Goal: Information Seeking & Learning: Learn about a topic

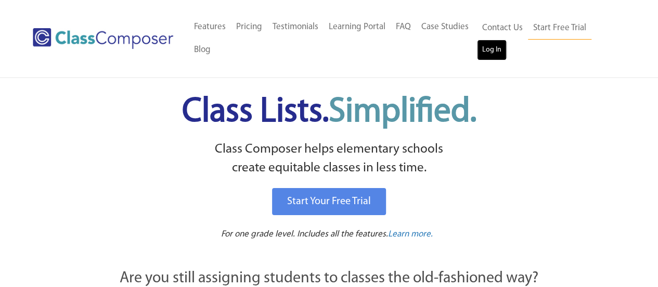
click at [497, 53] on link "Log In" at bounding box center [492, 50] width 30 height 21
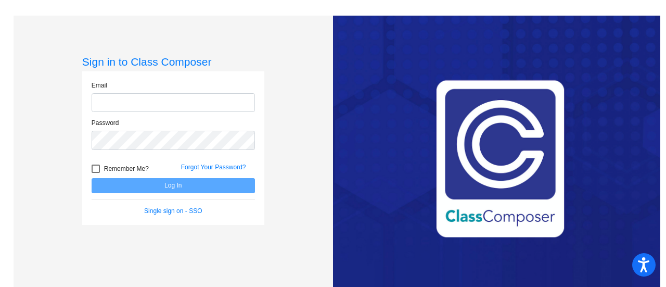
type input "[EMAIL_ADDRESS][PERSON_NAME][DOMAIN_NAME]"
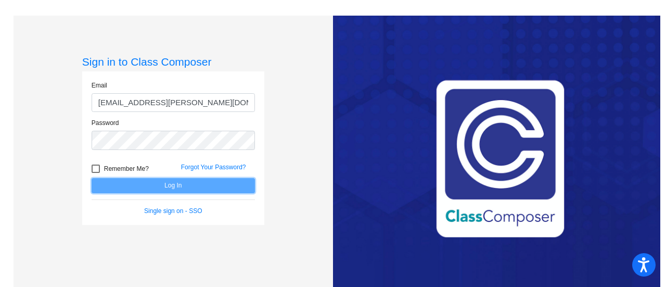
click at [194, 187] on button "Log In" at bounding box center [173, 185] width 163 height 15
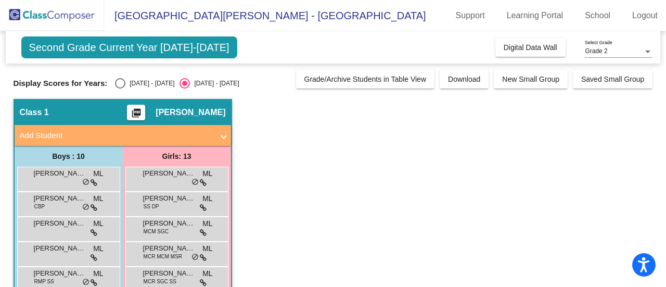
click at [116, 81] on div "Select an option" at bounding box center [120, 83] width 10 height 10
click at [120, 88] on input "2024 - 2025" at bounding box center [120, 88] width 1 height 1
radio input "true"
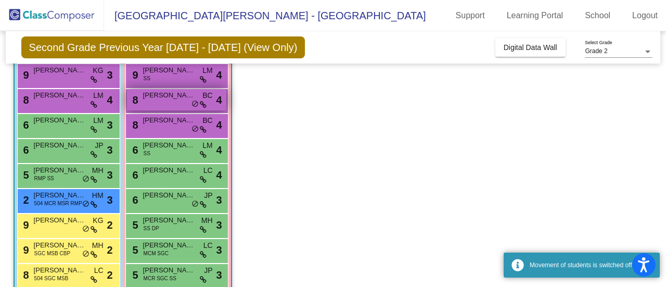
scroll to position [104, 0]
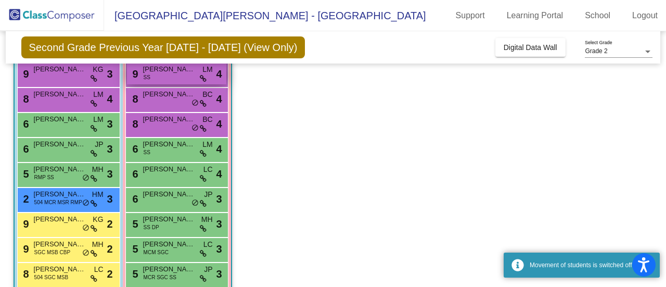
click at [179, 71] on span "Juliana Kestner" at bounding box center [169, 69] width 52 height 10
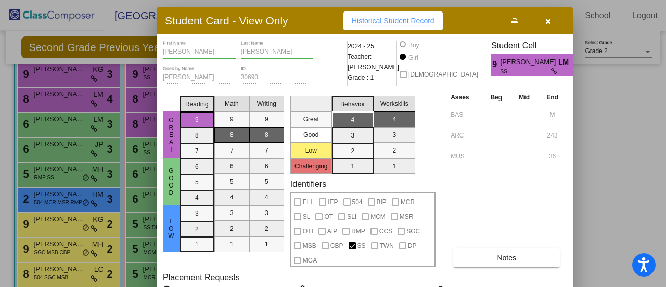
drag, startPoint x: 408, startPoint y: 14, endPoint x: 322, endPoint y: 21, distance: 85.6
click at [322, 21] on div "Student Card - View Only Historical Student Record" at bounding box center [365, 20] width 416 height 27
click at [553, 21] on button "button" at bounding box center [547, 20] width 33 height 19
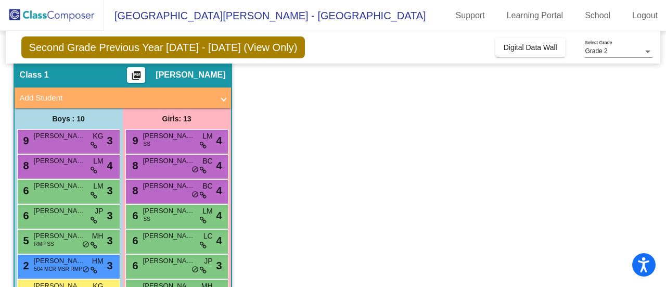
scroll to position [0, 0]
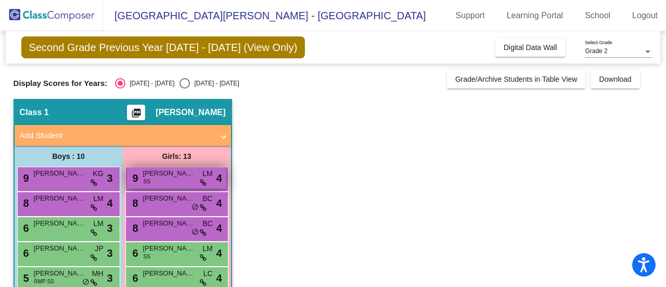
click at [162, 175] on span "Juliana Kestner" at bounding box center [169, 173] width 52 height 10
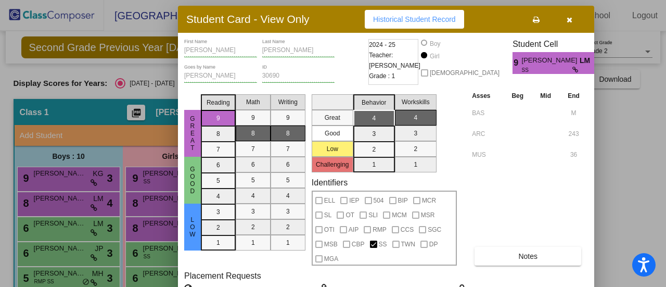
drag, startPoint x: 397, startPoint y: 17, endPoint x: 333, endPoint y: 23, distance: 64.2
click at [333, 23] on div "Student Card - View Only Historical Student Record" at bounding box center [386, 19] width 416 height 27
click at [577, 17] on button "button" at bounding box center [568, 19] width 33 height 19
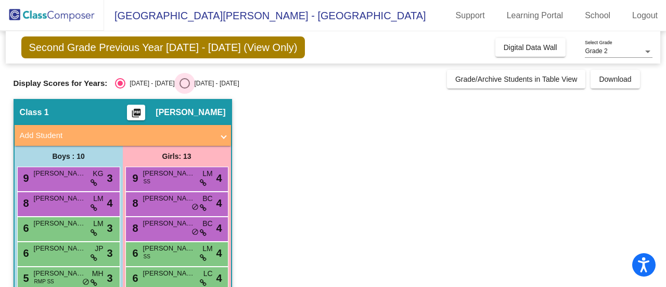
click at [179, 81] on div "Select an option" at bounding box center [184, 83] width 10 height 10
click at [184, 88] on input "2025 - 2026" at bounding box center [184, 88] width 1 height 1
radio input "true"
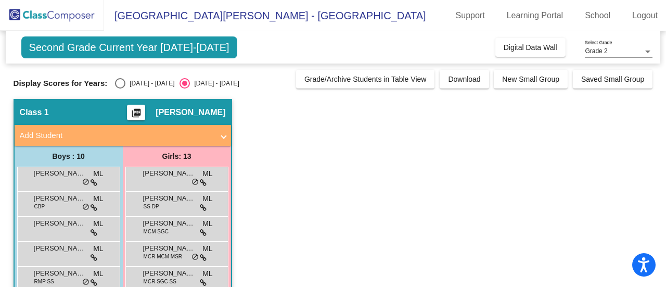
click at [122, 83] on div "Select an option" at bounding box center [120, 83] width 10 height 10
click at [120, 88] on input "2024 - 2025" at bounding box center [120, 88] width 1 height 1
radio input "true"
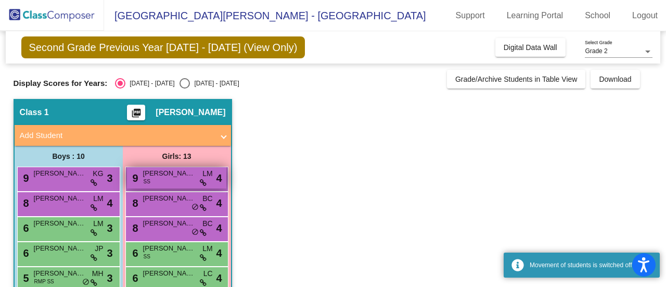
click at [153, 177] on span "Juliana Kestner" at bounding box center [169, 173] width 52 height 10
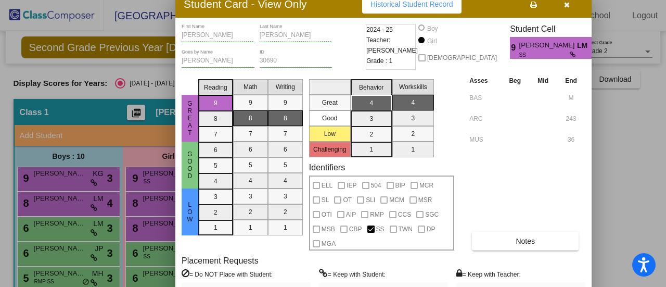
drag, startPoint x: 544, startPoint y: 11, endPoint x: 476, endPoint y: 8, distance: 68.2
click at [476, 8] on div "Student Card - View Only Historical Student Record" at bounding box center [383, 4] width 416 height 27
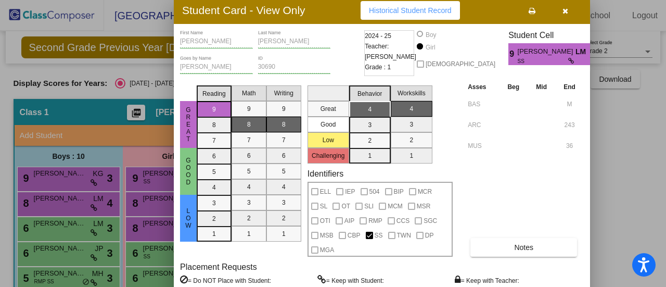
click at [504, 257] on div "Juliana First Name Kestner Last Name JoJo Goes by Name 30690 ID 2024 - 25 Teach…" at bounding box center [382, 184] width 404 height 308
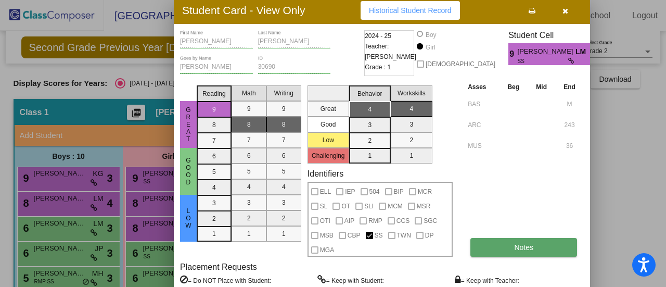
click at [504, 251] on button "Notes" at bounding box center [523, 247] width 107 height 19
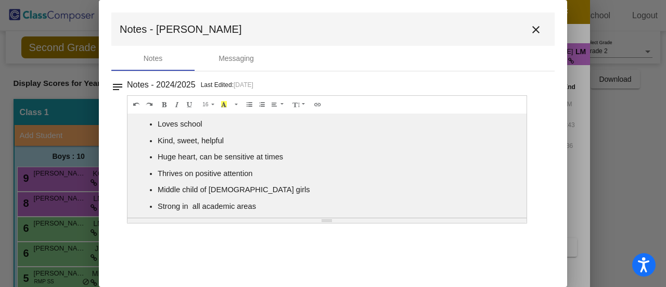
click at [539, 29] on mat-icon "close" at bounding box center [535, 29] width 12 height 12
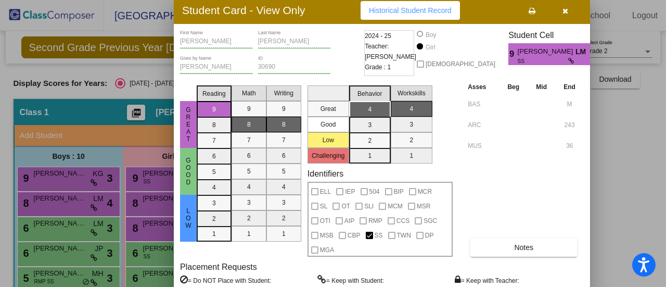
click at [571, 7] on button "button" at bounding box center [564, 10] width 33 height 19
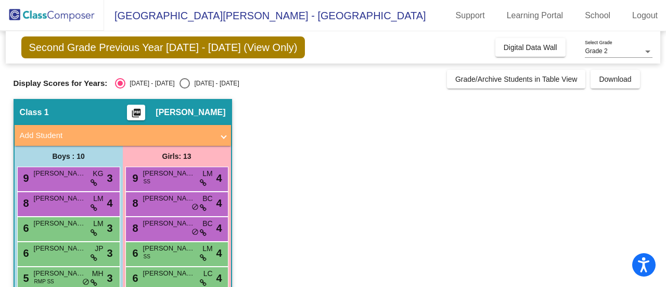
click at [190, 79] on div "2025 - 2026" at bounding box center [214, 83] width 49 height 9
click at [185, 88] on input "2025 - 2026" at bounding box center [184, 88] width 1 height 1
radio input "true"
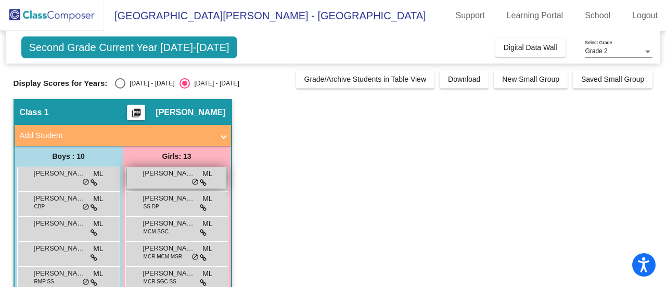
click at [184, 174] on span "Amaya Sharma" at bounding box center [169, 173] width 52 height 10
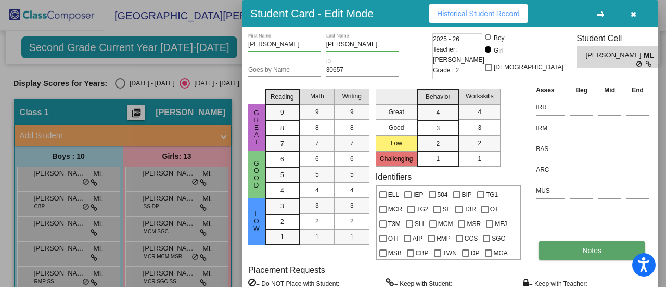
drag, startPoint x: 590, startPoint y: 262, endPoint x: 581, endPoint y: 256, distance: 10.3
click at [583, 257] on div "Amaya First Name Sharma Last Name Goes by Name 30657 ID 2025 - 26 Teacher: Madi…" at bounding box center [450, 187] width 404 height 308
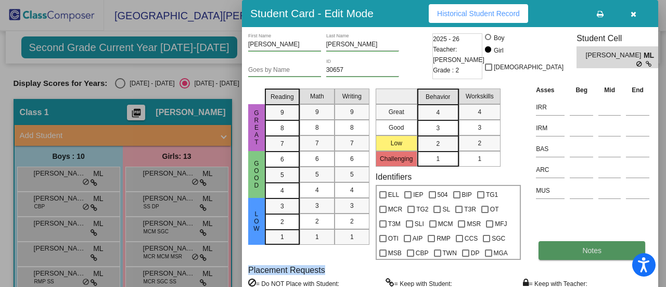
click at [579, 255] on button "Notes" at bounding box center [591, 250] width 107 height 19
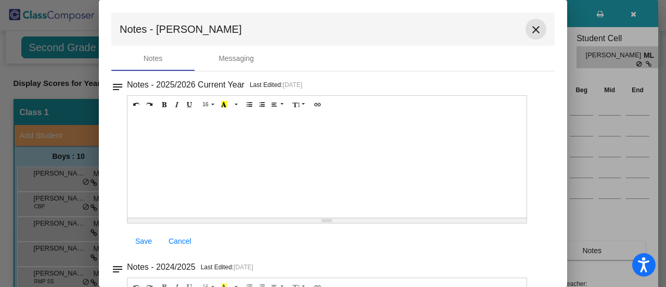
click at [533, 29] on mat-icon "close" at bounding box center [535, 29] width 12 height 12
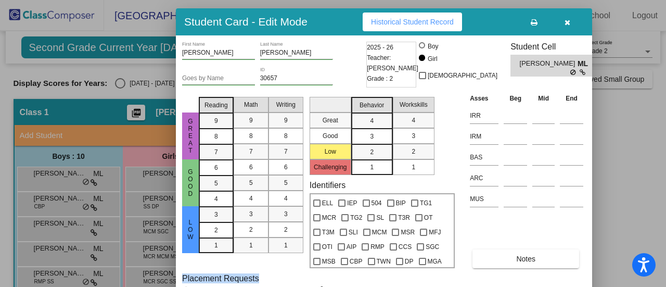
drag, startPoint x: 556, startPoint y: 12, endPoint x: 490, endPoint y: 20, distance: 66.6
click at [490, 20] on div "Student Card - Edit Mode Historical Student Record" at bounding box center [384, 21] width 416 height 27
click at [569, 24] on icon "button" at bounding box center [567, 22] width 6 height 7
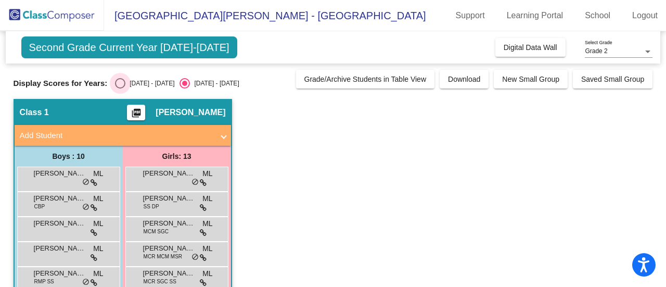
click at [137, 83] on div "2024 - 2025" at bounding box center [149, 83] width 49 height 9
click at [120, 88] on input "2024 - 2025" at bounding box center [120, 88] width 1 height 1
radio input "true"
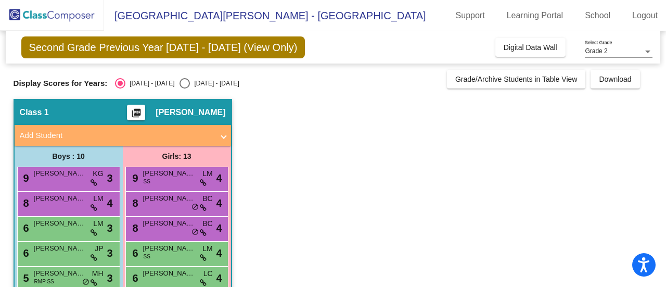
click at [179, 84] on div "Select an option" at bounding box center [184, 83] width 10 height 10
click at [184, 88] on input "2025 - 2026" at bounding box center [184, 88] width 1 height 1
radio input "true"
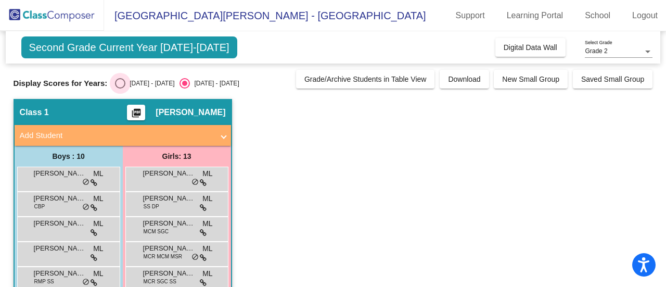
click at [118, 86] on div "Select an option" at bounding box center [120, 83] width 10 height 10
click at [120, 88] on input "2024 - 2025" at bounding box center [120, 88] width 1 height 1
radio input "true"
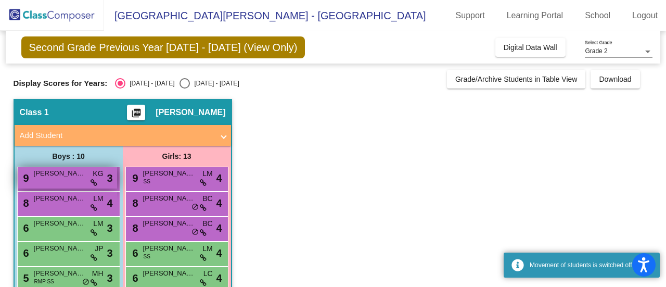
click at [85, 170] on span "George Zimbelman" at bounding box center [60, 173] width 52 height 10
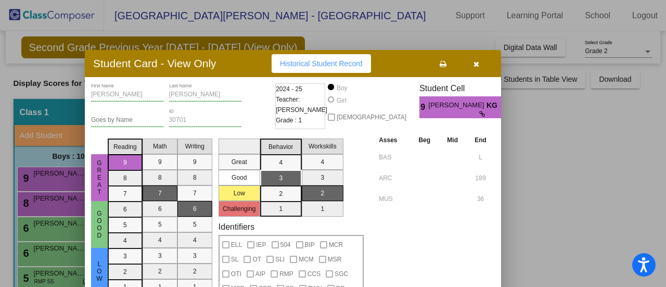
drag, startPoint x: 398, startPoint y: 13, endPoint x: 241, endPoint y: 63, distance: 164.8
click at [241, 63] on div "Student Card - View Only Historical Student Record" at bounding box center [293, 63] width 416 height 27
click at [476, 71] on button "button" at bounding box center [475, 63] width 33 height 19
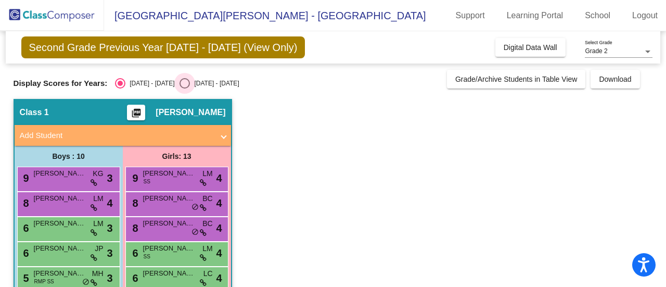
click at [179, 81] on div "Select an option" at bounding box center [184, 83] width 10 height 10
click at [184, 88] on input "2025 - 2026" at bounding box center [184, 88] width 1 height 1
radio input "true"
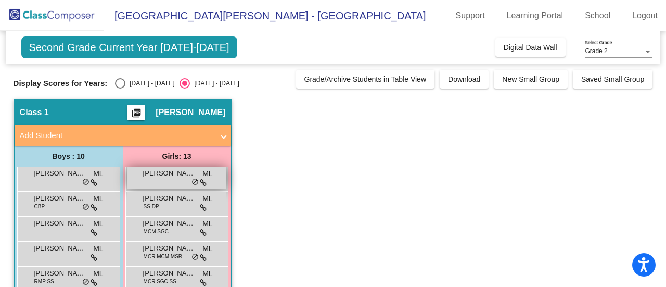
click at [175, 171] on span "Amaya Sharma" at bounding box center [169, 173] width 52 height 10
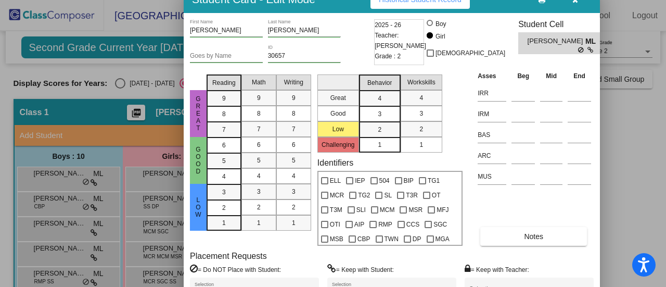
drag, startPoint x: 399, startPoint y: 16, endPoint x: 341, endPoint y: 2, distance: 59.9
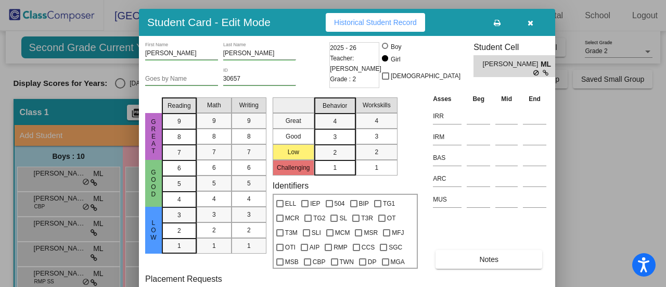
drag, startPoint x: 343, startPoint y: 7, endPoint x: 298, endPoint y: 30, distance: 50.2
click at [298, 30] on div "Student Card - Edit Mode Historical Student Record" at bounding box center [347, 22] width 416 height 27
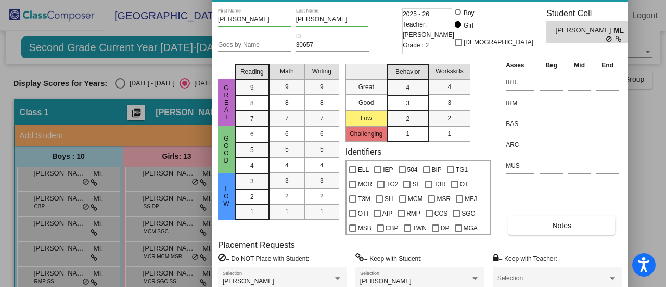
drag, startPoint x: 305, startPoint y: 29, endPoint x: 378, endPoint y: -5, distance: 80.3
click at [378, 0] on html "Accessibility Screen-Reader Guide, Feedback, and Issue Reporting | New window E…" at bounding box center [333, 143] width 666 height 287
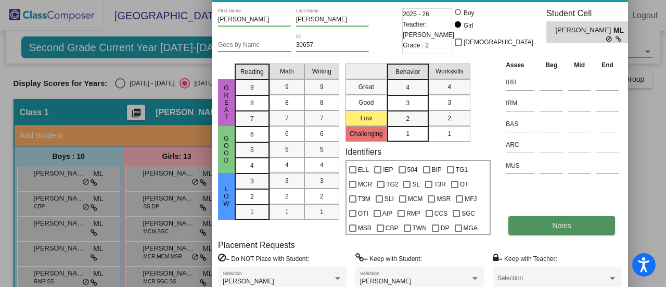
click at [540, 233] on button "Notes" at bounding box center [561, 225] width 107 height 19
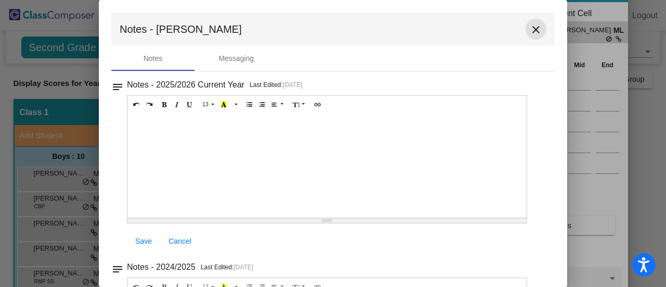
click at [533, 23] on mat-icon "close" at bounding box center [535, 29] width 12 height 12
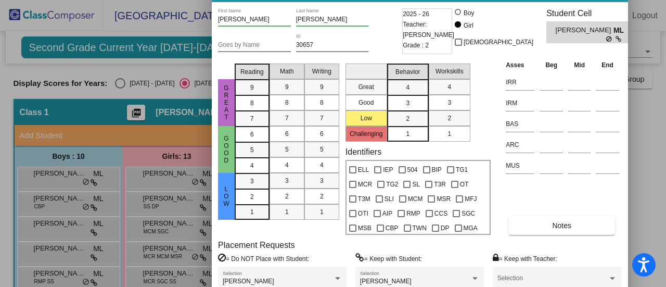
click at [196, 68] on div at bounding box center [333, 143] width 666 height 287
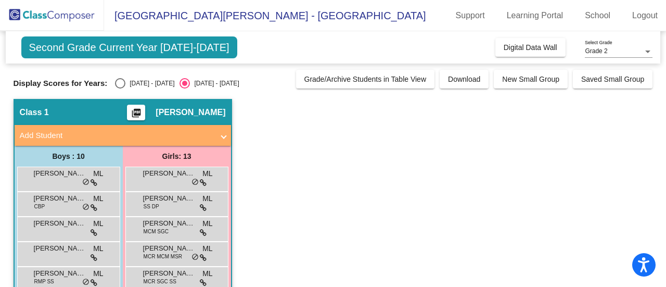
click at [138, 83] on div "2024 - 2025" at bounding box center [149, 83] width 49 height 9
click at [120, 88] on input "2024 - 2025" at bounding box center [120, 88] width 1 height 1
radio input "true"
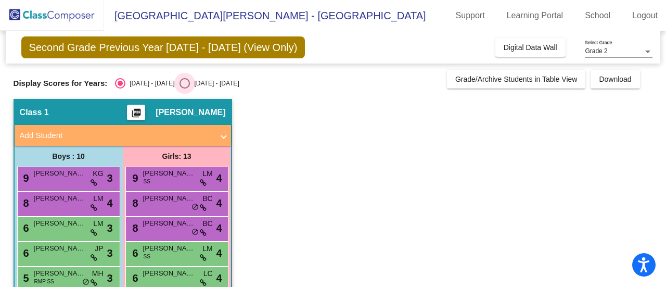
click at [179, 80] on div "Select an option" at bounding box center [184, 83] width 10 height 10
click at [184, 88] on input "2025 - 2026" at bounding box center [184, 88] width 1 height 1
radio input "true"
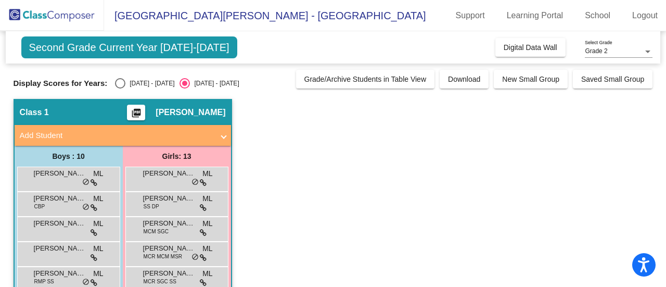
click at [124, 78] on div "Select an option" at bounding box center [120, 83] width 10 height 10
click at [120, 88] on input "2024 - 2025" at bounding box center [120, 88] width 1 height 1
radio input "true"
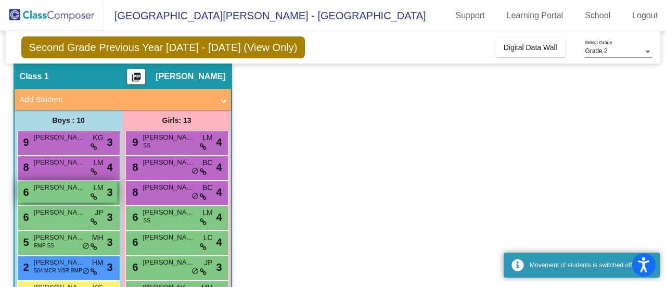
scroll to position [52, 0]
